Goal: Information Seeking & Learning: Learn about a topic

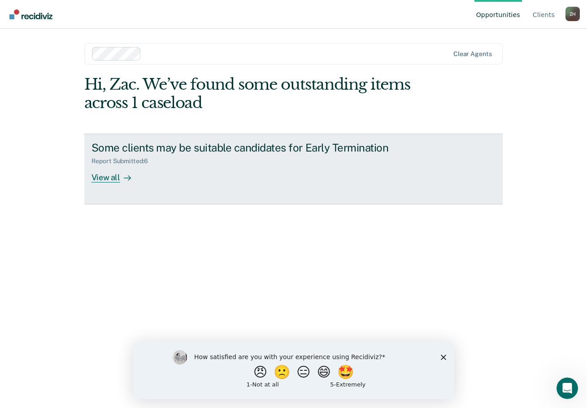
click at [112, 176] on div "View all" at bounding box center [117, 173] width 50 height 17
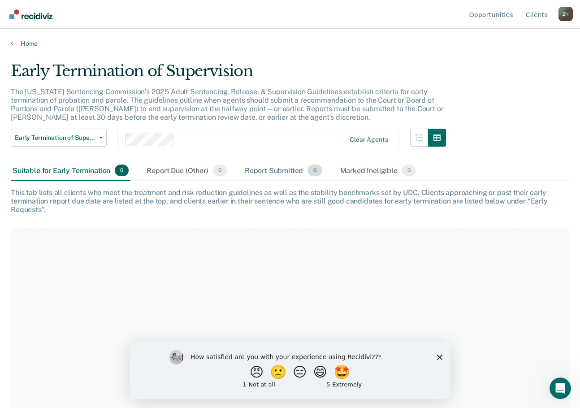
click at [282, 171] on div "Report Submitted 6" at bounding box center [283, 171] width 81 height 20
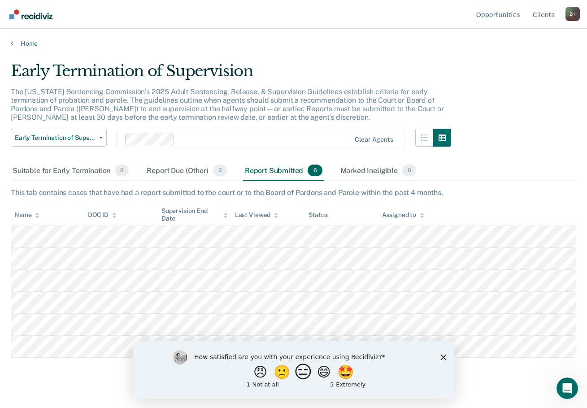
click at [308, 371] on button "😑" at bounding box center [304, 372] width 21 height 18
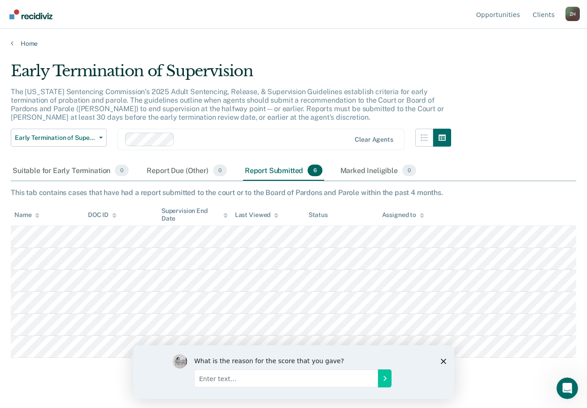
click at [268, 379] on input "Enter text..." at bounding box center [286, 378] width 184 height 18
click at [443, 362] on polygon "Close survey" at bounding box center [443, 360] width 5 height 5
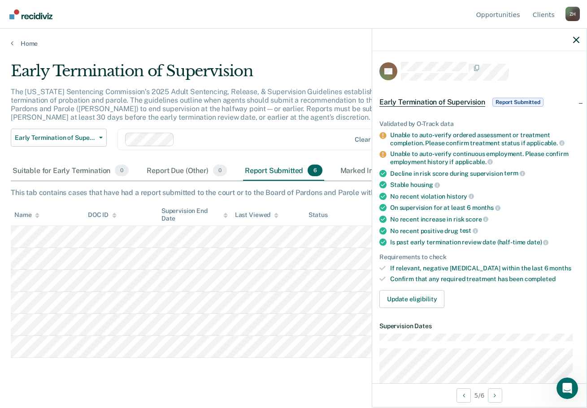
click at [277, 370] on main "Early Termination of Supervision The [US_STATE] Sentencing Commission’s 2025 Ad…" at bounding box center [293, 227] width 587 height 358
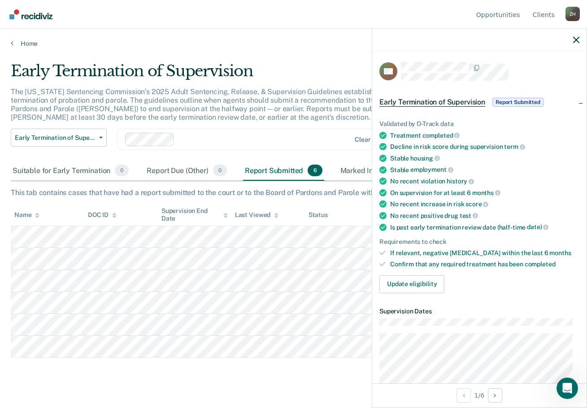
click at [292, 372] on main "Early Termination of Supervision The [US_STATE] Sentencing Commission’s 2025 Ad…" at bounding box center [293, 227] width 587 height 358
click at [576, 39] on icon "button" at bounding box center [576, 40] width 6 height 6
